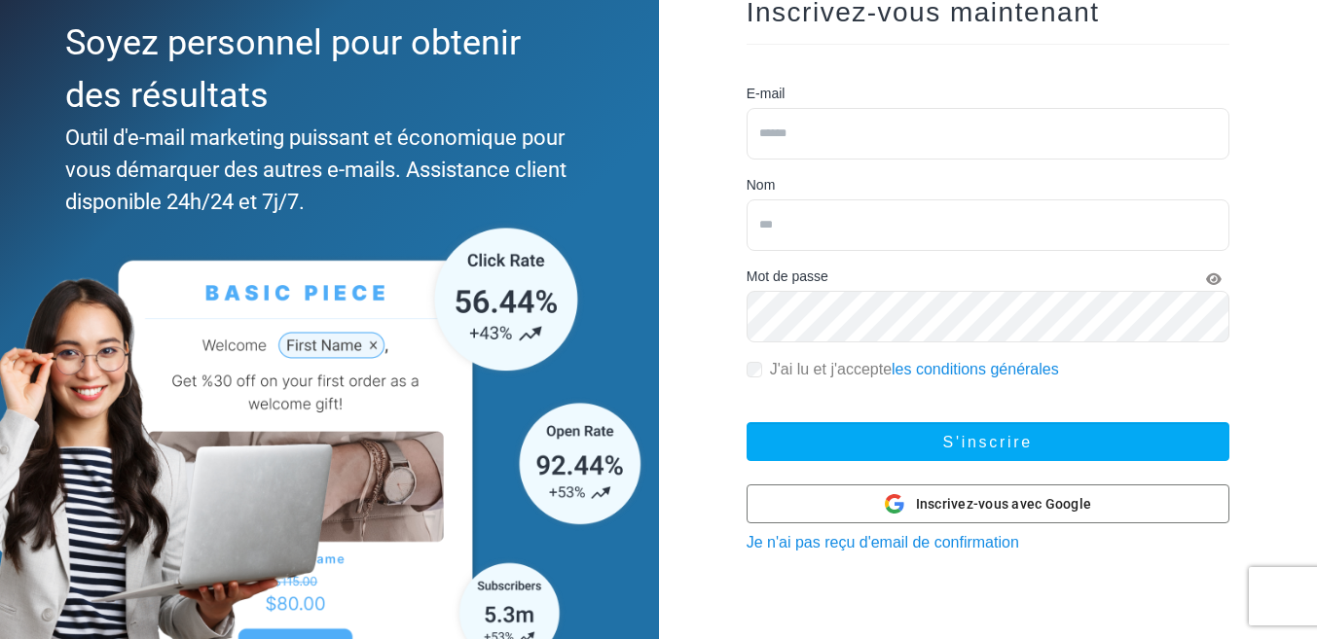
scroll to position [249, 0]
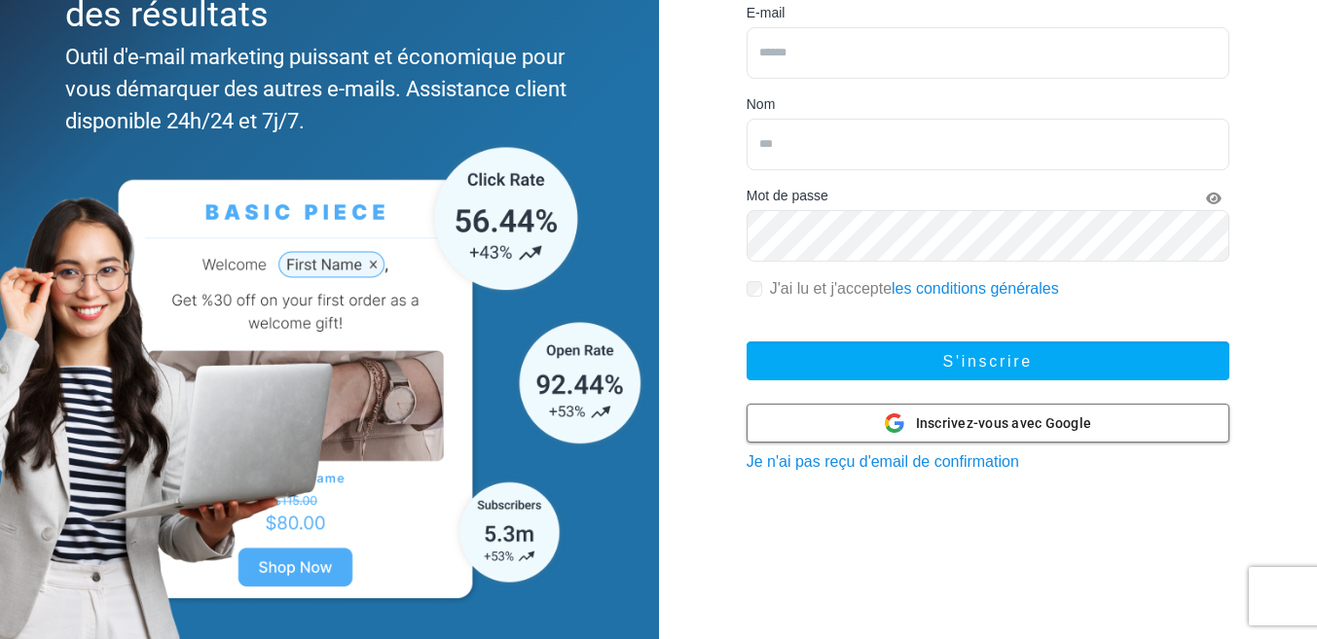
click at [945, 433] on span "Inscrivez-vous avec Google" at bounding box center [1004, 424] width 176 height 20
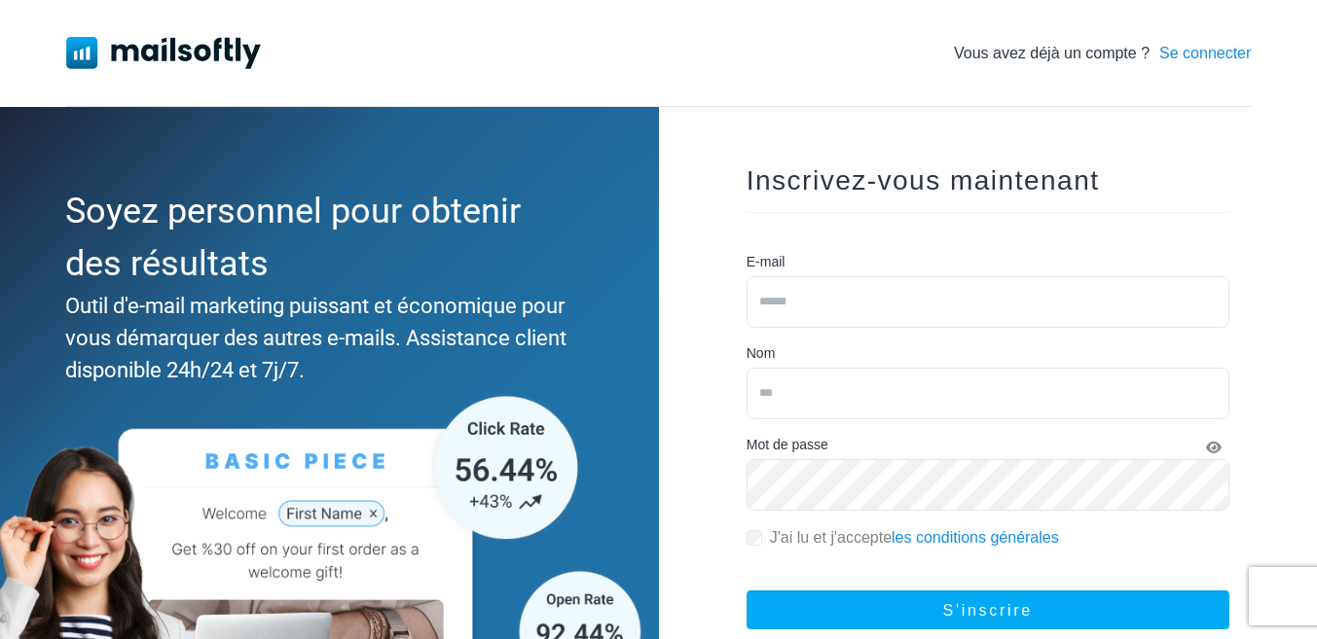
click at [1218, 59] on font "Se connecter" at bounding box center [1204, 53] width 91 height 17
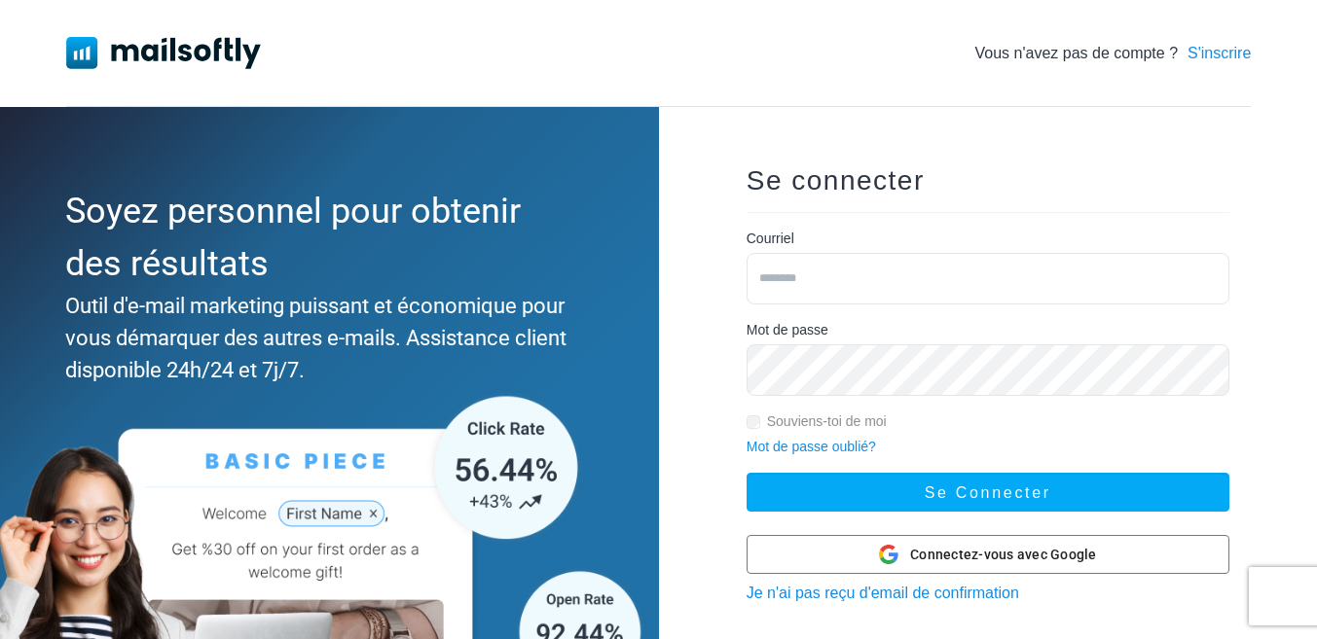
click at [846, 276] on input "email" at bounding box center [987, 279] width 483 height 52
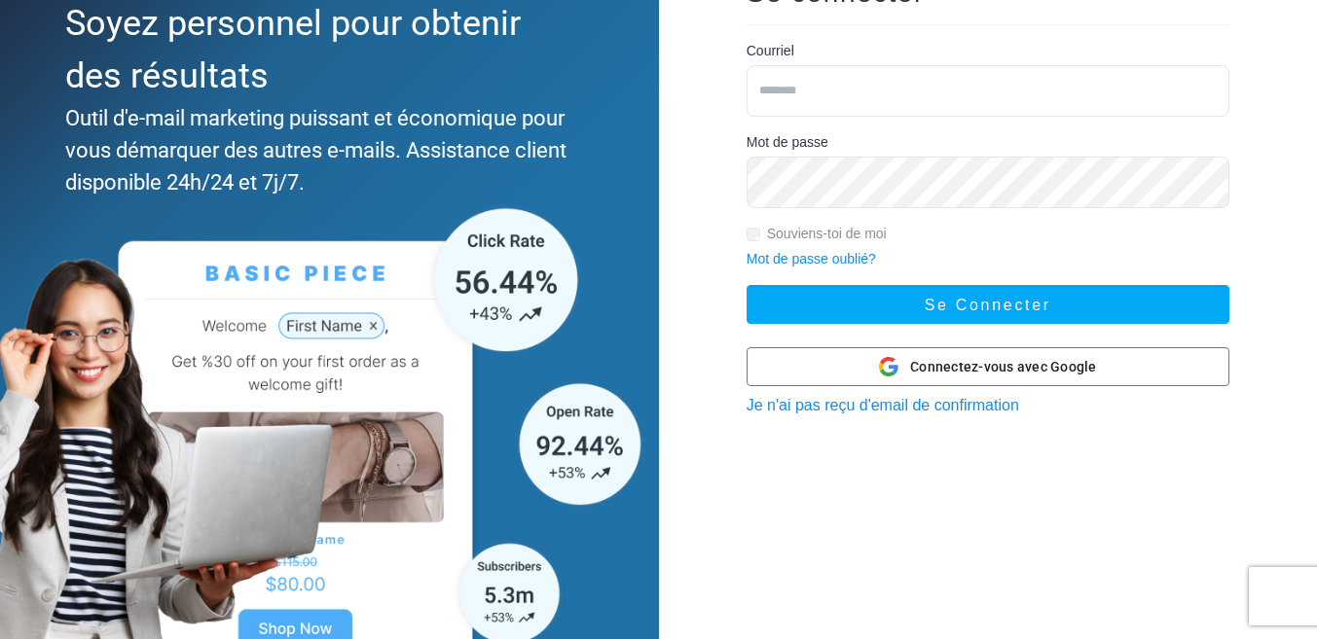
scroll to position [195, 0]
